Goal: Task Accomplishment & Management: Complete application form

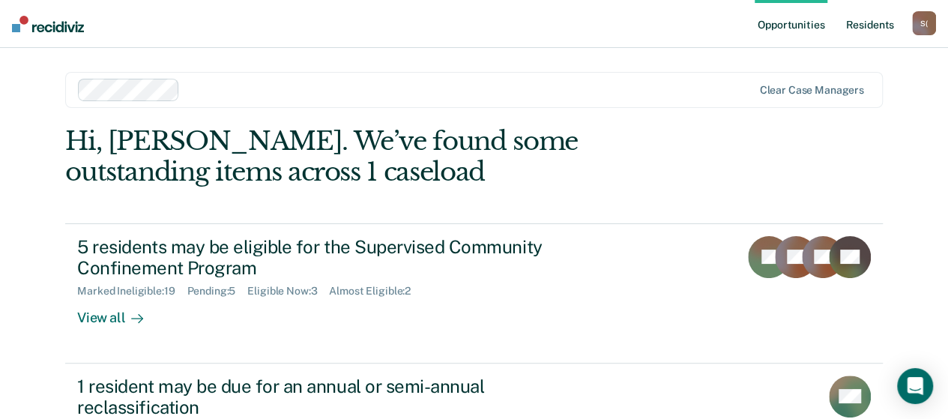
click at [882, 28] on link "Resident s" at bounding box center [870, 24] width 55 height 48
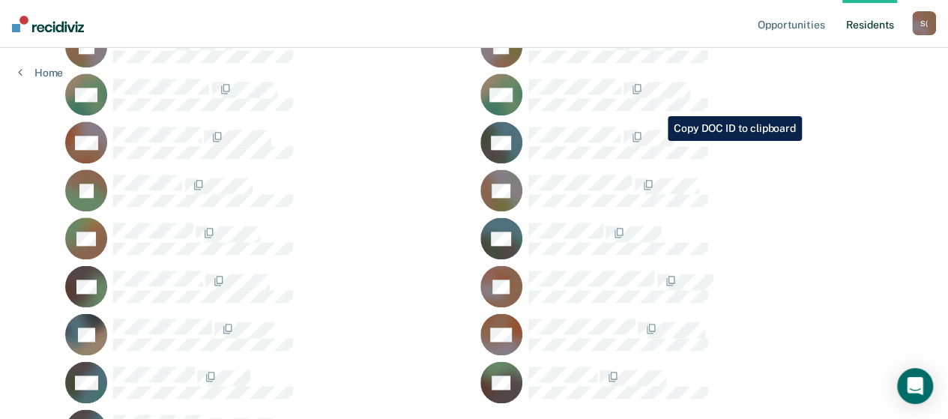
scroll to position [900, 0]
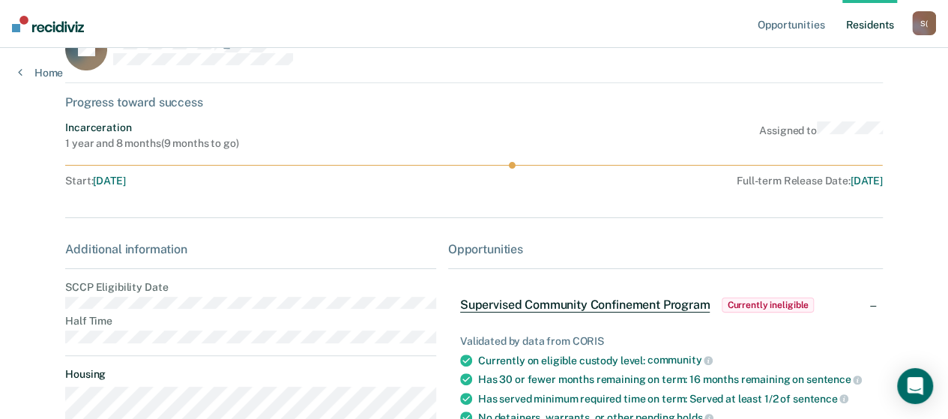
scroll to position [75, 0]
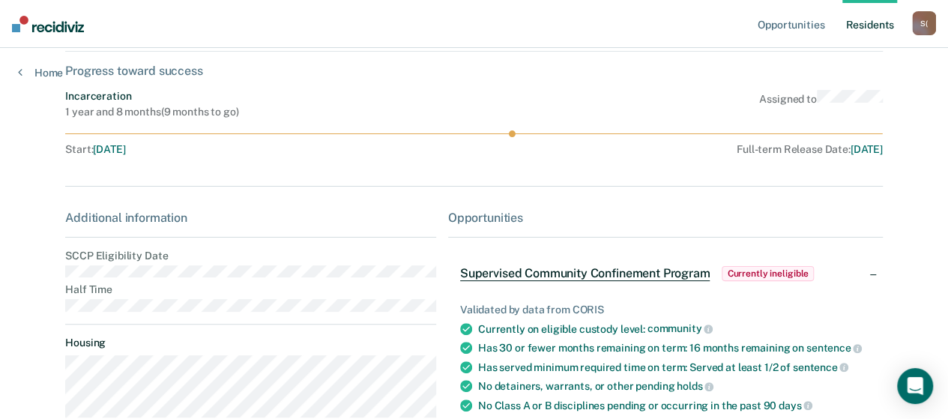
click at [676, 277] on span "Supervised Community Confinement Program" at bounding box center [585, 273] width 250 height 15
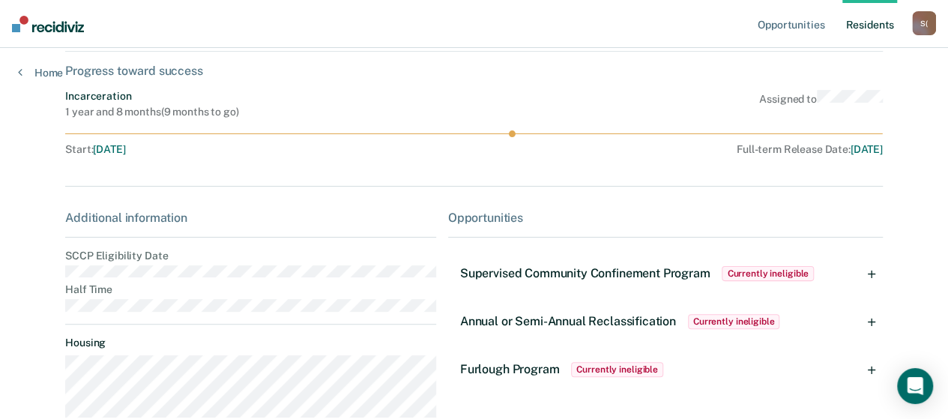
click at [882, 275] on div "Supervised Community Confinement Program Currently ineligible" at bounding box center [665, 274] width 435 height 48
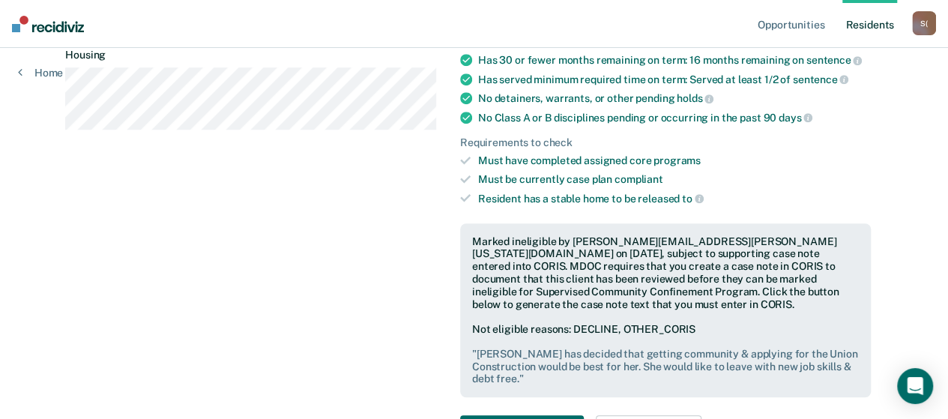
scroll to position [525, 0]
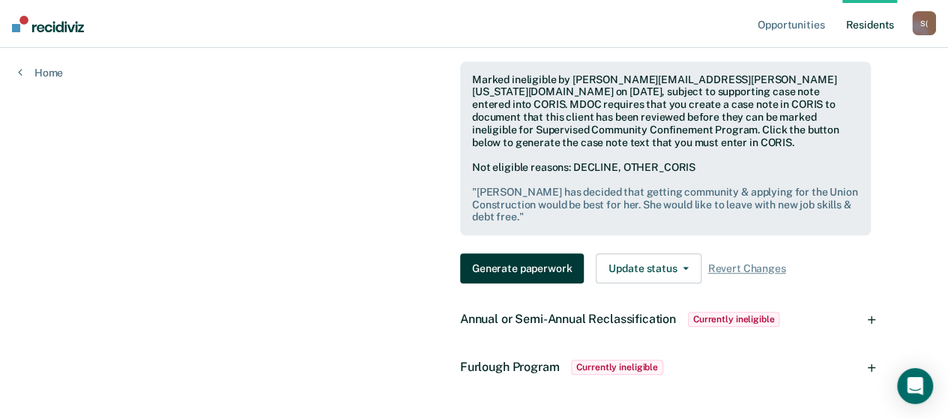
click at [540, 253] on button "Generate paperwork" at bounding box center [522, 268] width 124 height 30
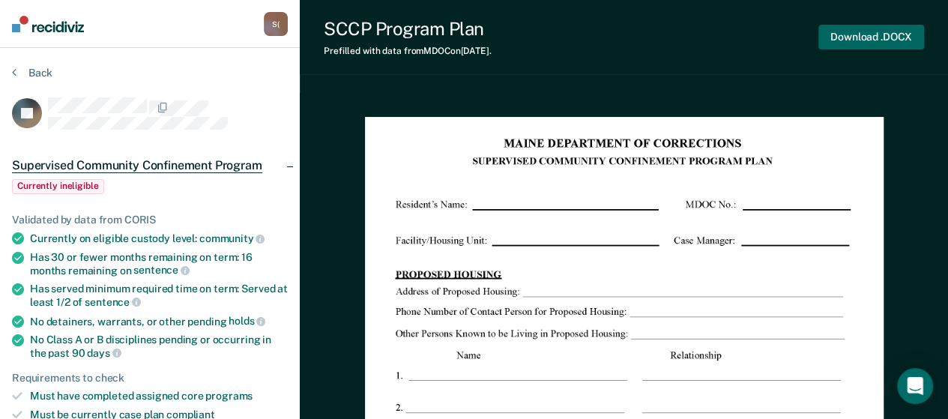
click at [877, 42] on button "Download .DOCX" at bounding box center [872, 37] width 106 height 25
click at [48, 77] on button "Back" at bounding box center [32, 72] width 40 height 13
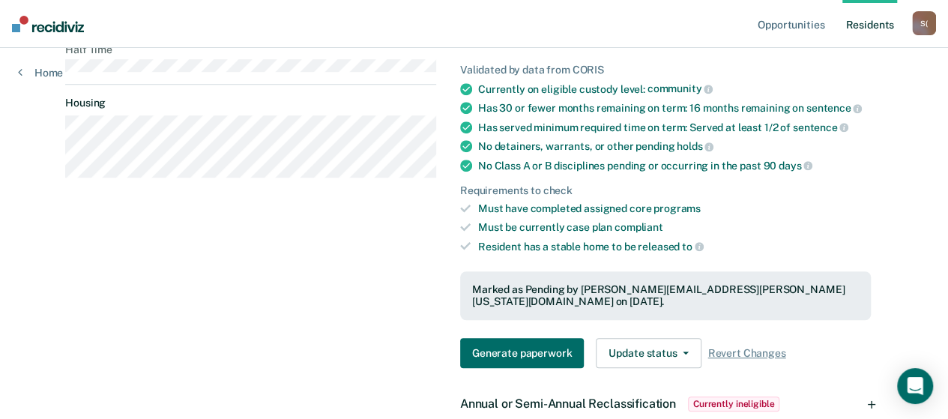
scroll to position [283, 0]
